Goal: Information Seeking & Learning: Understand process/instructions

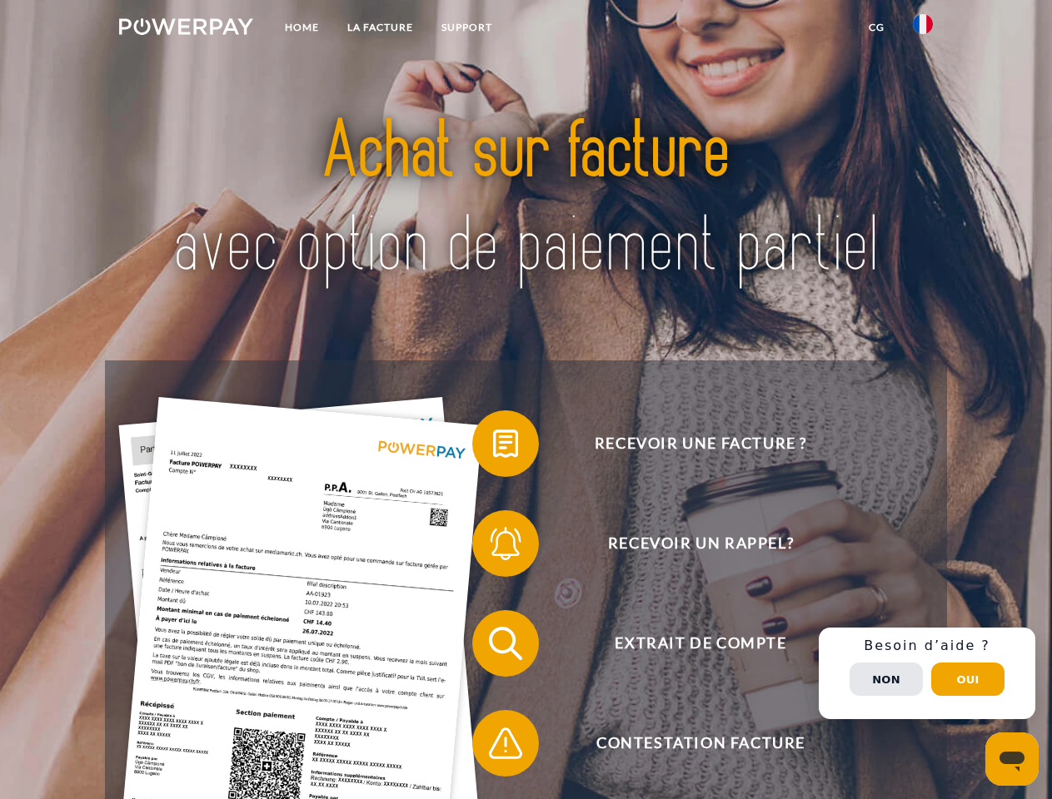
click at [186, 29] on img at bounding box center [186, 26] width 134 height 17
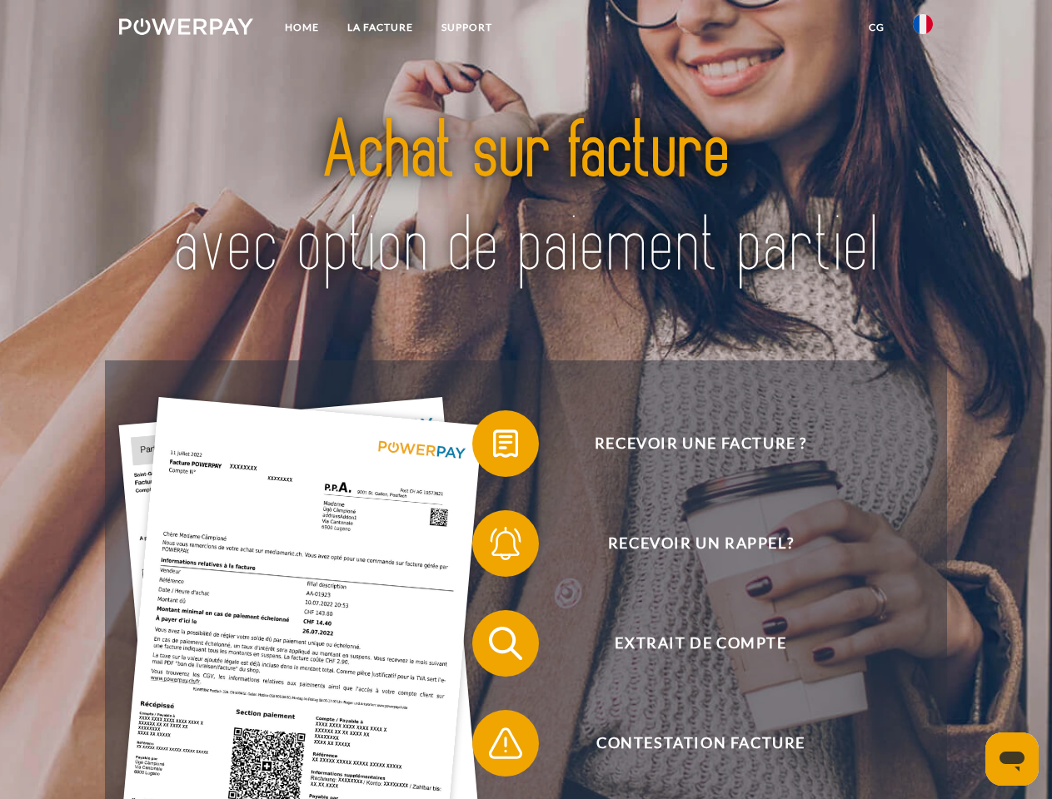
click at [923, 29] on img at bounding box center [923, 24] width 20 height 20
click at [876, 27] on link "CG" at bounding box center [876, 27] width 44 height 30
click at [493, 447] on span at bounding box center [480, 443] width 83 height 83
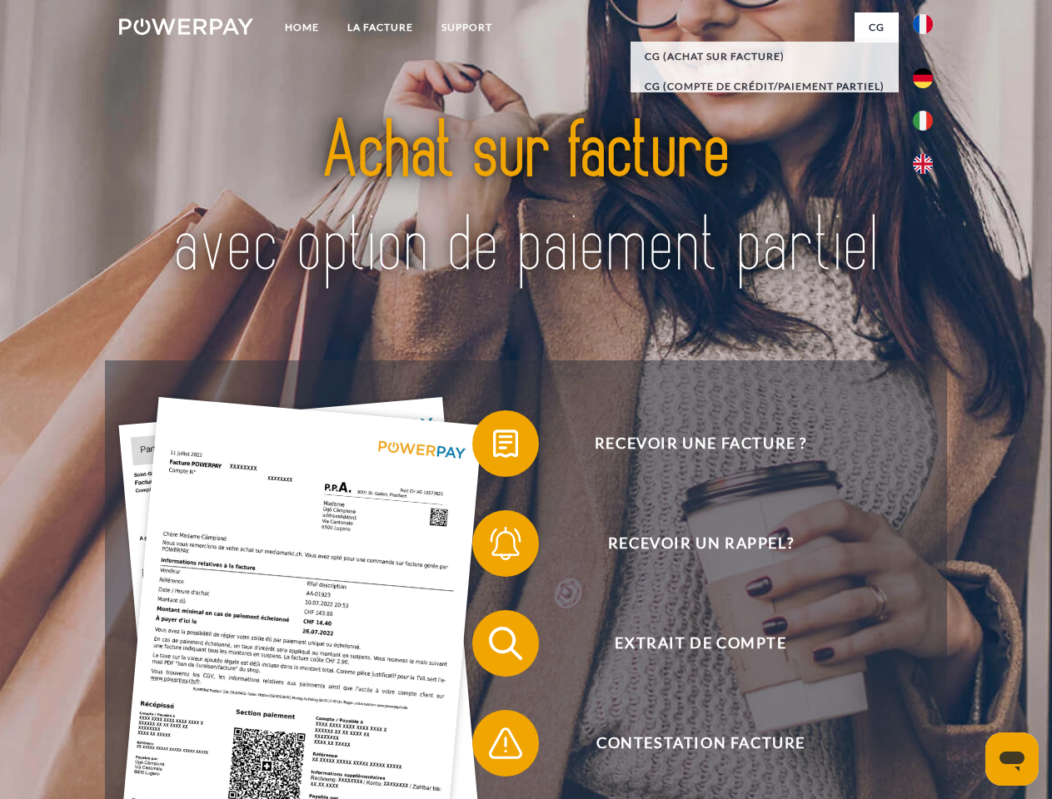
click at [493, 547] on span at bounding box center [480, 543] width 83 height 83
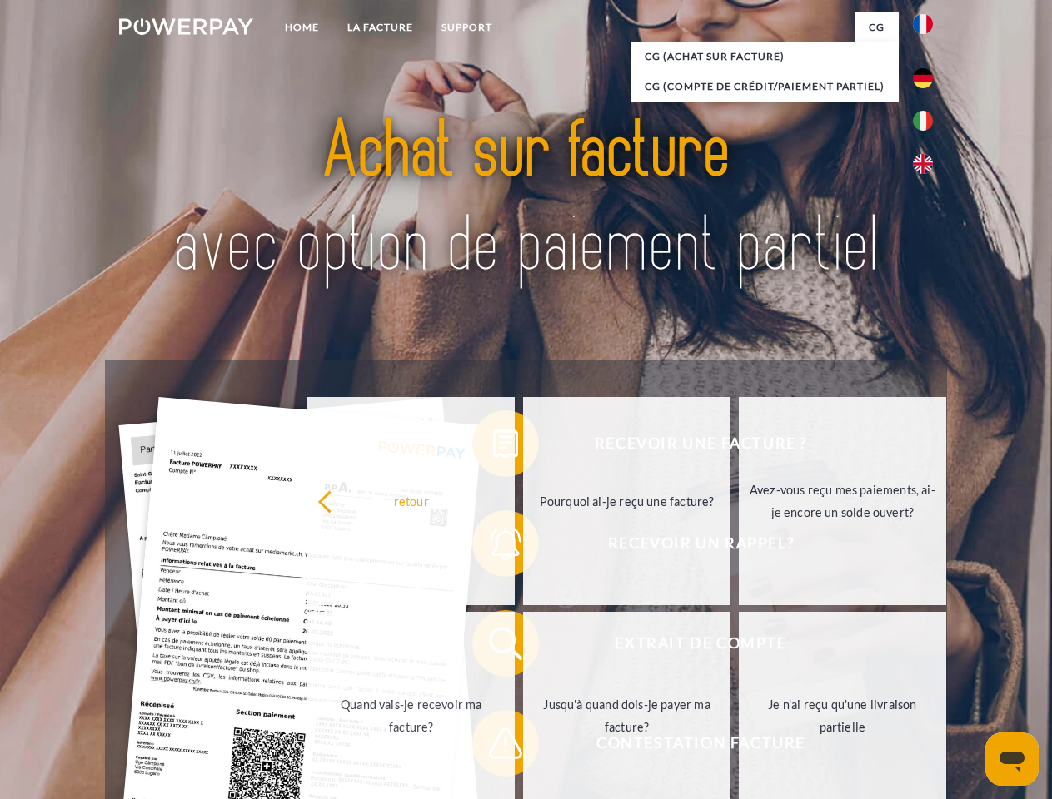
click at [523, 647] on link "Jusqu'à quand dois-je payer ma facture?" at bounding box center [626, 716] width 207 height 208
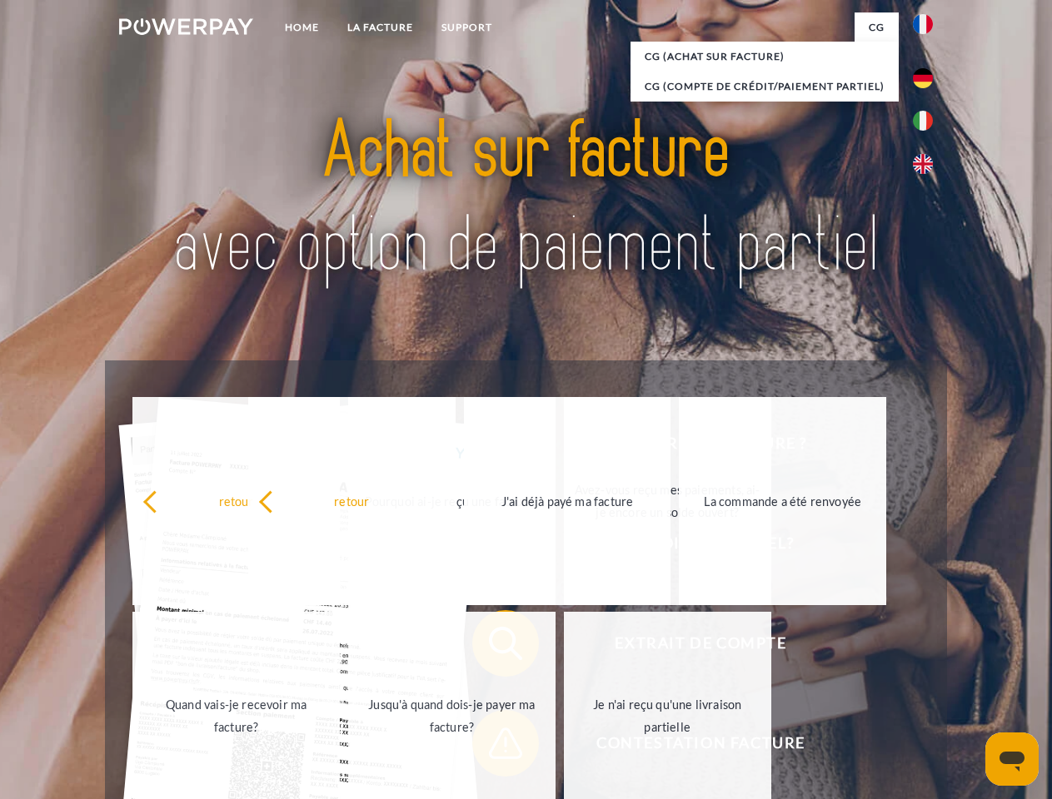
click at [493, 747] on span at bounding box center [480, 743] width 83 height 83
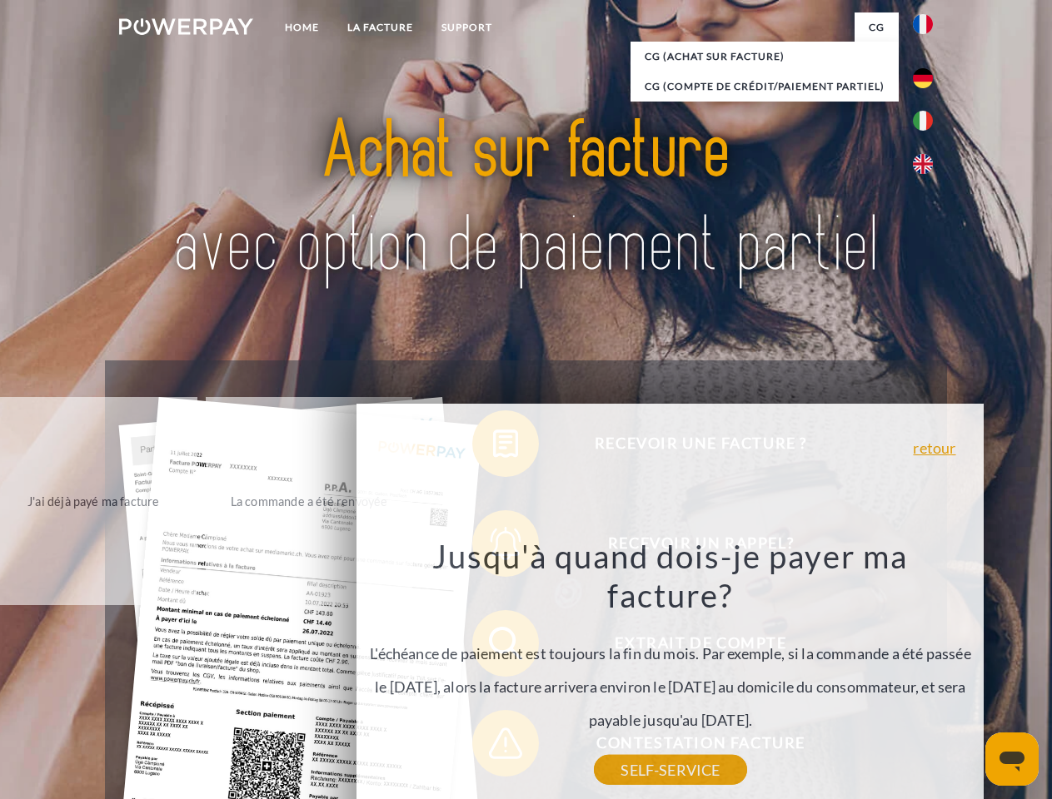
click at [927, 674] on div "Recevoir une facture ? Recevoir un rappel? Extrait de compte retour" at bounding box center [525, 694] width 841 height 666
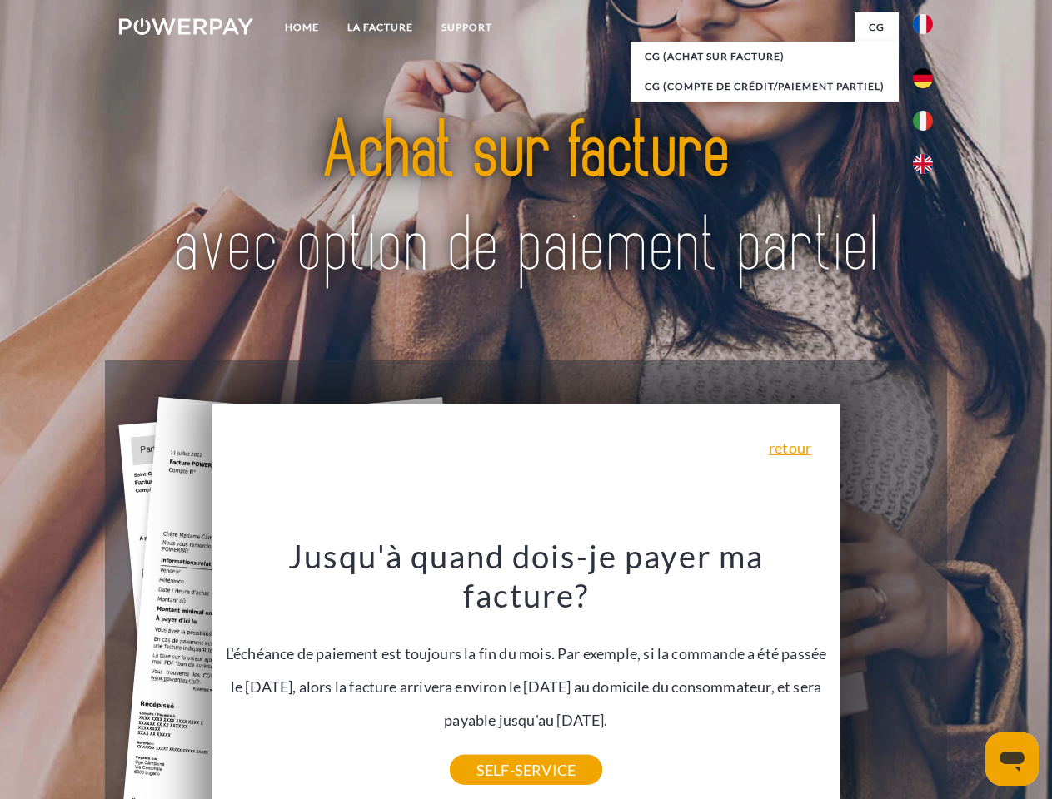
click at [886, 677] on span "Extrait de compte" at bounding box center [700, 643] width 408 height 67
click at [968, 679] on header "Home LA FACTURE Support" at bounding box center [526, 575] width 1052 height 1150
